Goal: Find specific page/section: Find specific page/section

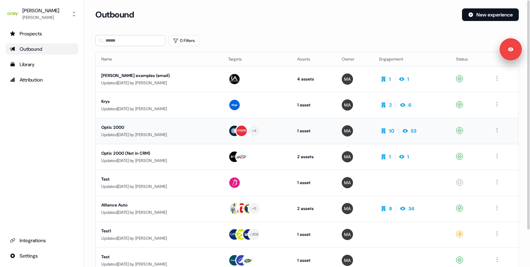
click at [191, 125] on div "Optic 2000" at bounding box center [159, 127] width 116 height 7
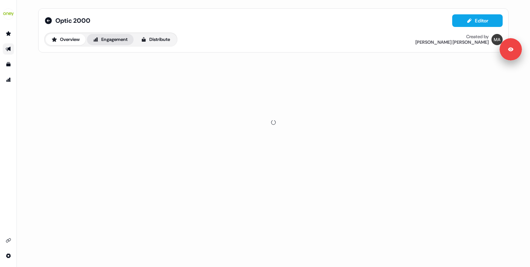
click at [112, 36] on button "Engagement" at bounding box center [110, 39] width 47 height 11
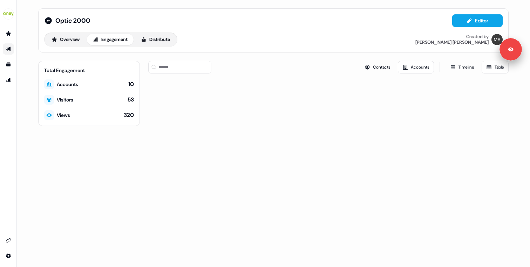
click at [253, 61] on div "Contacts Accounts Timeline Table" at bounding box center [328, 67] width 360 height 13
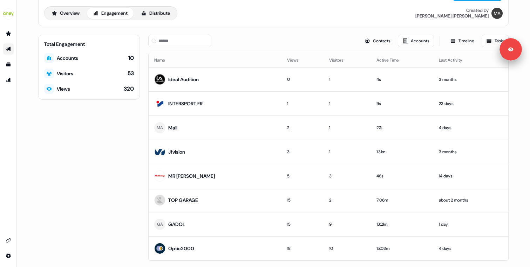
scroll to position [45, 0]
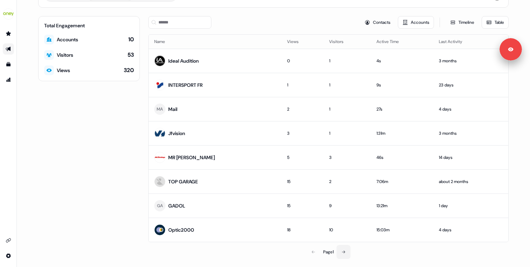
click at [344, 255] on button at bounding box center [343, 252] width 14 height 14
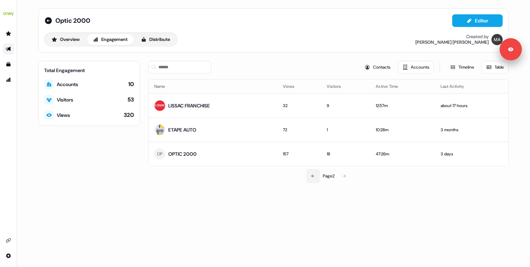
click at [311, 176] on icon at bounding box center [312, 176] width 3 height 3
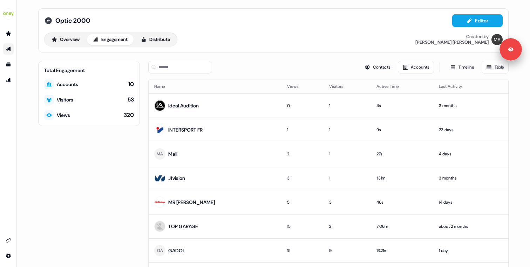
click at [50, 18] on icon at bounding box center [48, 20] width 8 height 8
